Goal: Use online tool/utility: Utilize a website feature to perform a specific function

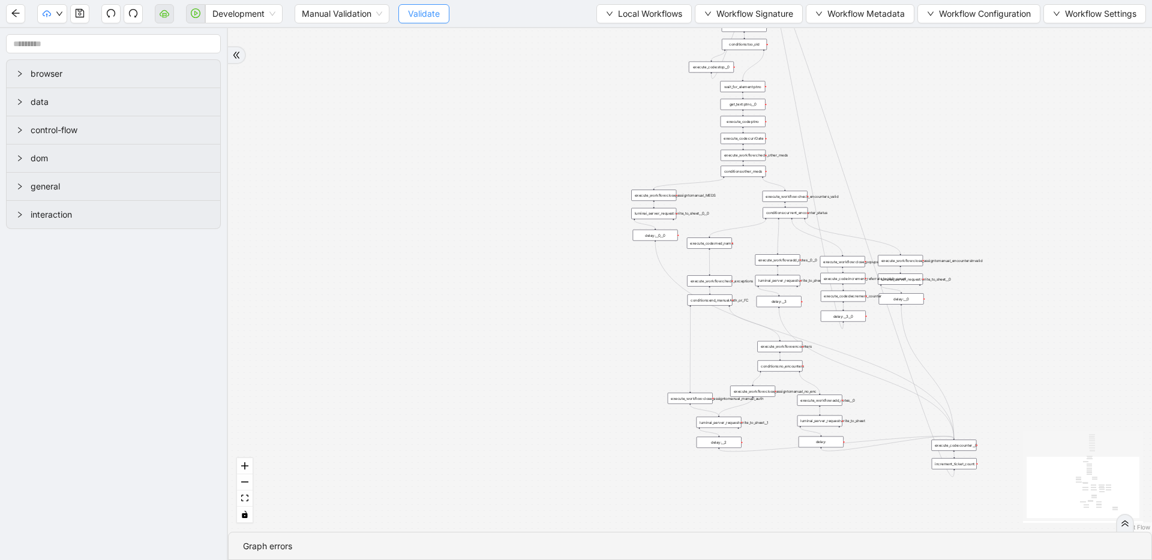
click at [427, 16] on span "Validate" at bounding box center [424, 13] width 32 height 13
click at [167, 11] on icon "cloud-server" at bounding box center [165, 13] width 10 height 10
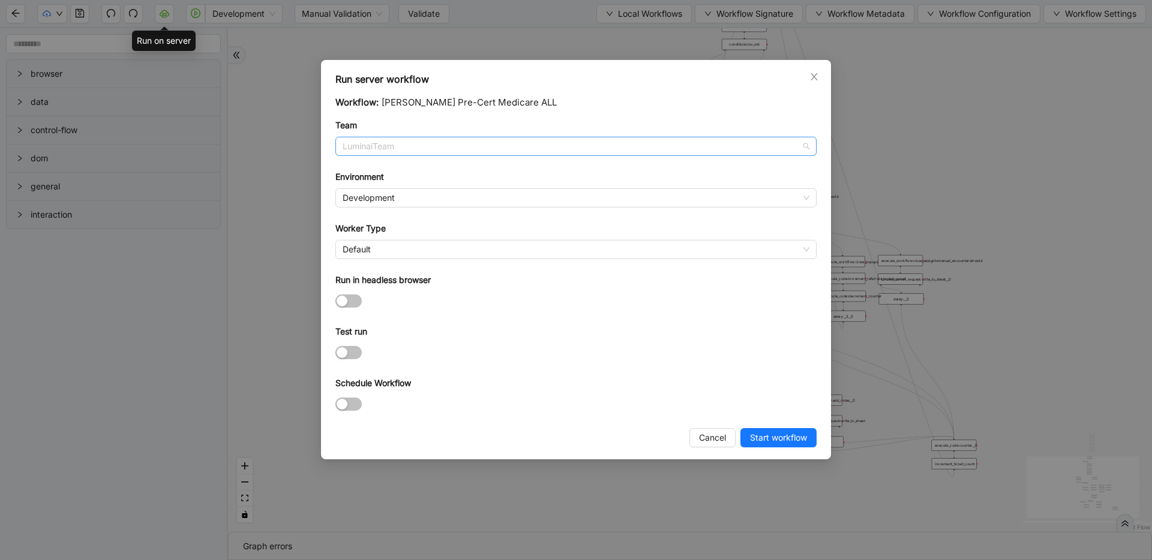
click at [442, 148] on span "LuminaiTeam" at bounding box center [576, 146] width 467 height 18
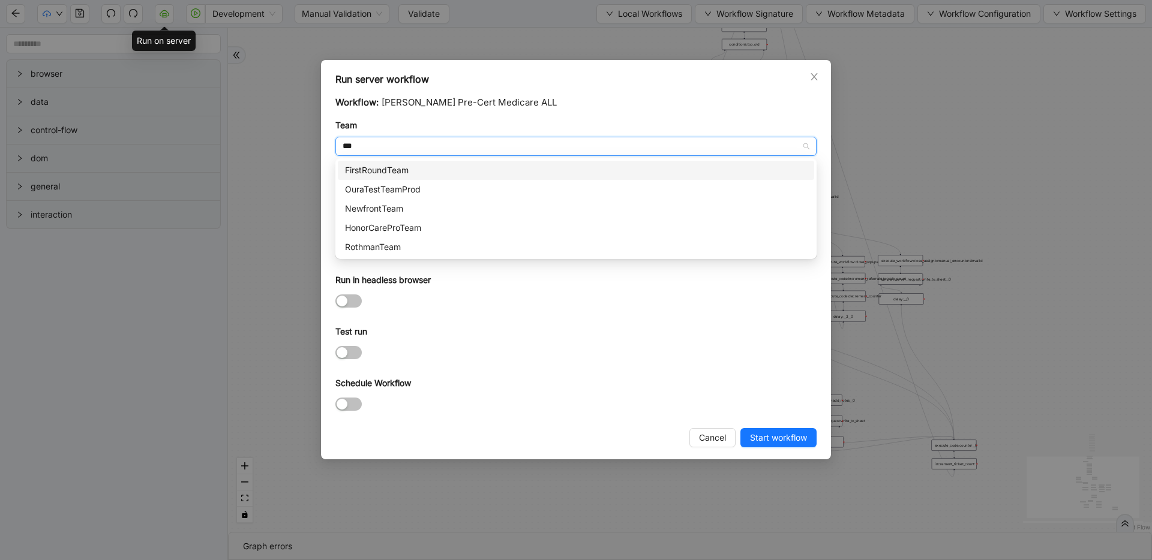
type input "****"
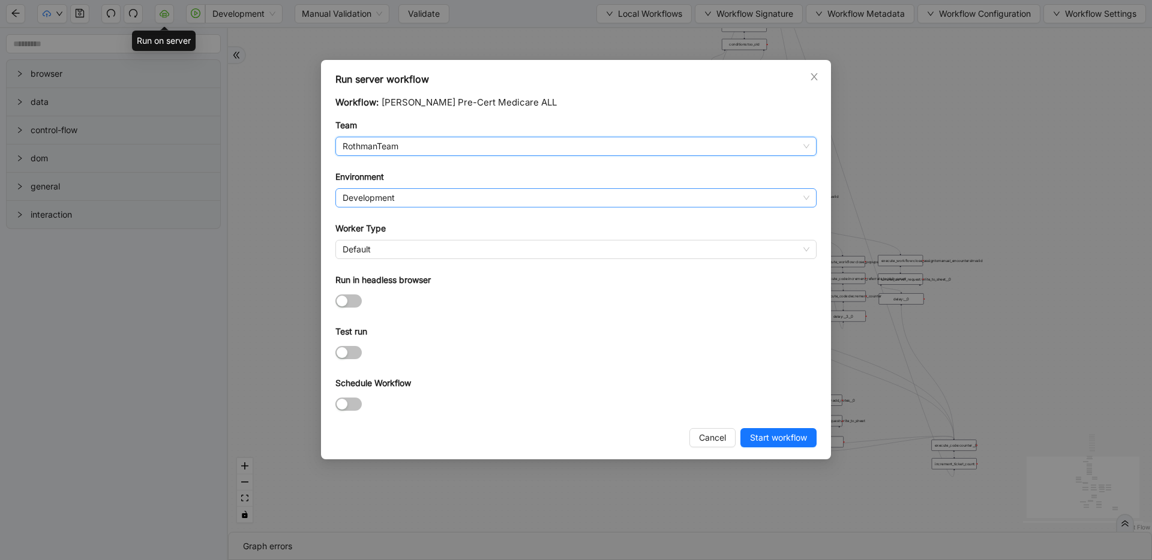
click at [530, 191] on span "Development" at bounding box center [576, 198] width 467 height 18
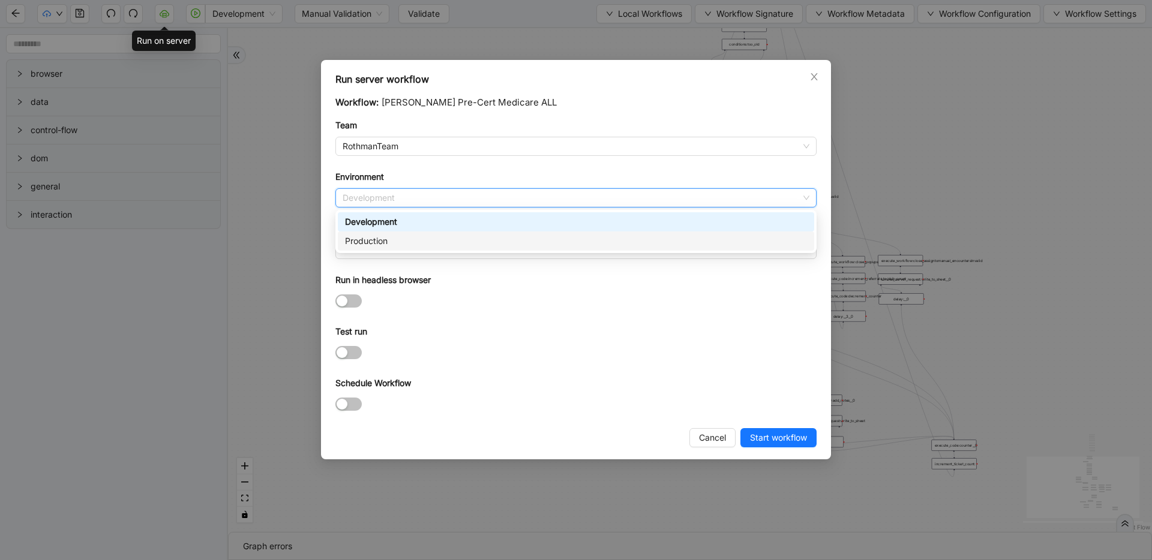
click at [449, 236] on div "Production" at bounding box center [576, 241] width 462 height 13
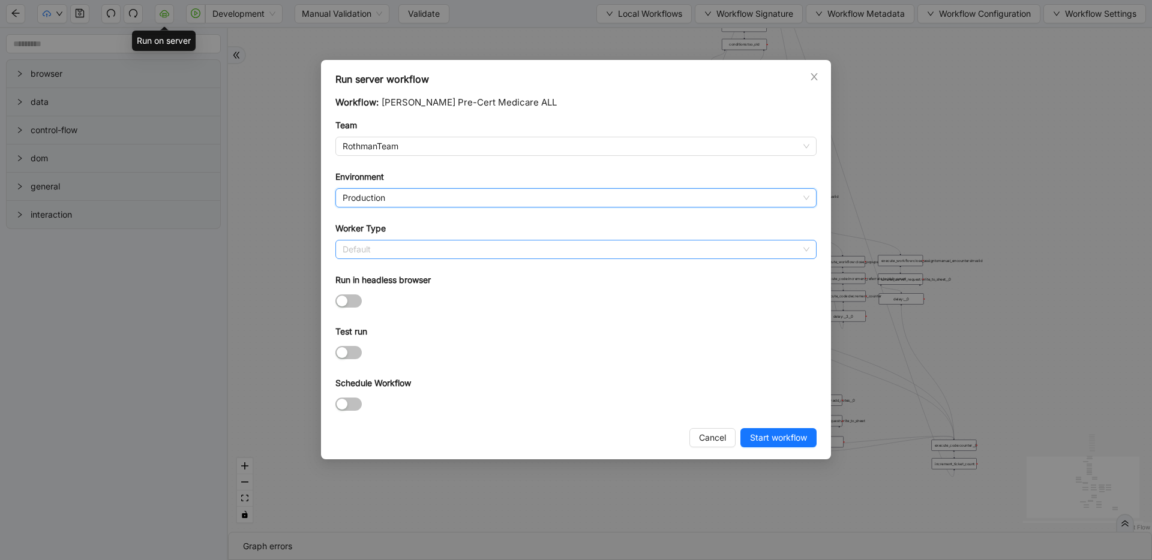
click at [442, 244] on span "Default" at bounding box center [576, 250] width 467 height 18
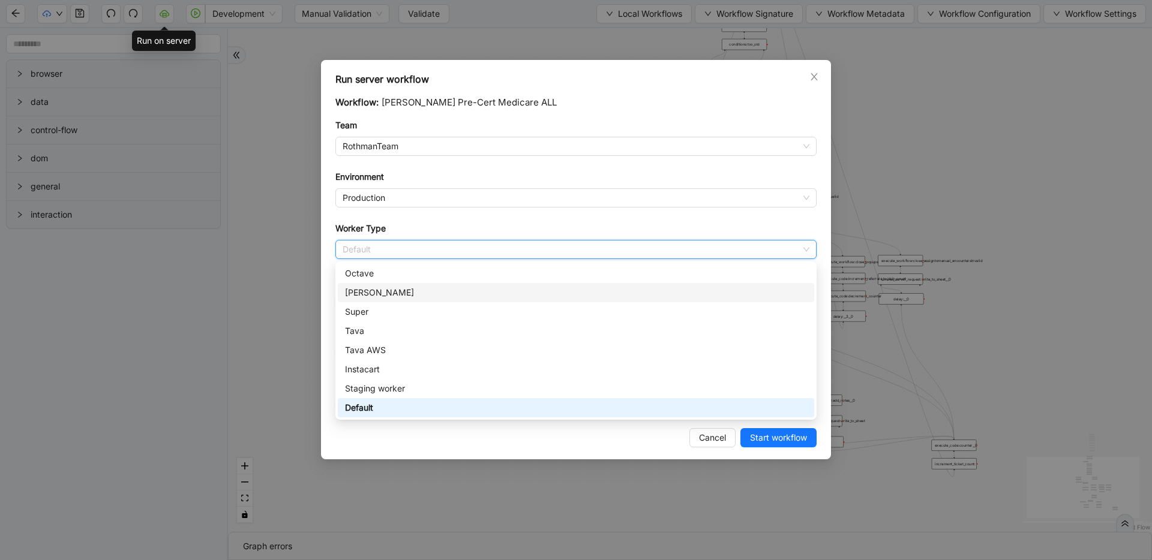
click at [425, 288] on div "[PERSON_NAME]" at bounding box center [576, 292] width 462 height 13
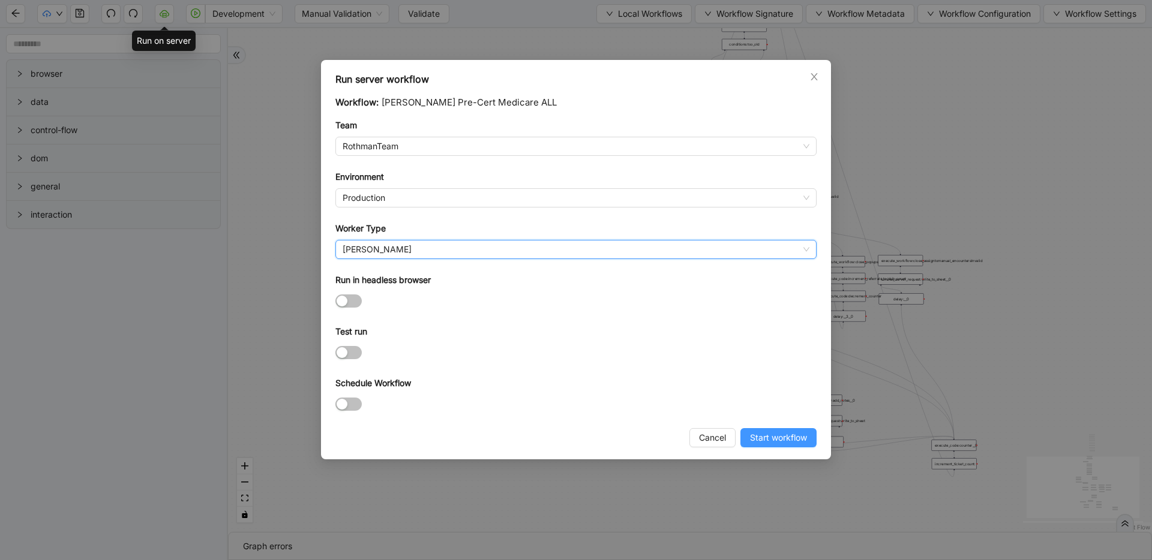
click at [759, 432] on span "Start workflow" at bounding box center [778, 437] width 57 height 13
